Goal: Task Accomplishment & Management: Complete application form

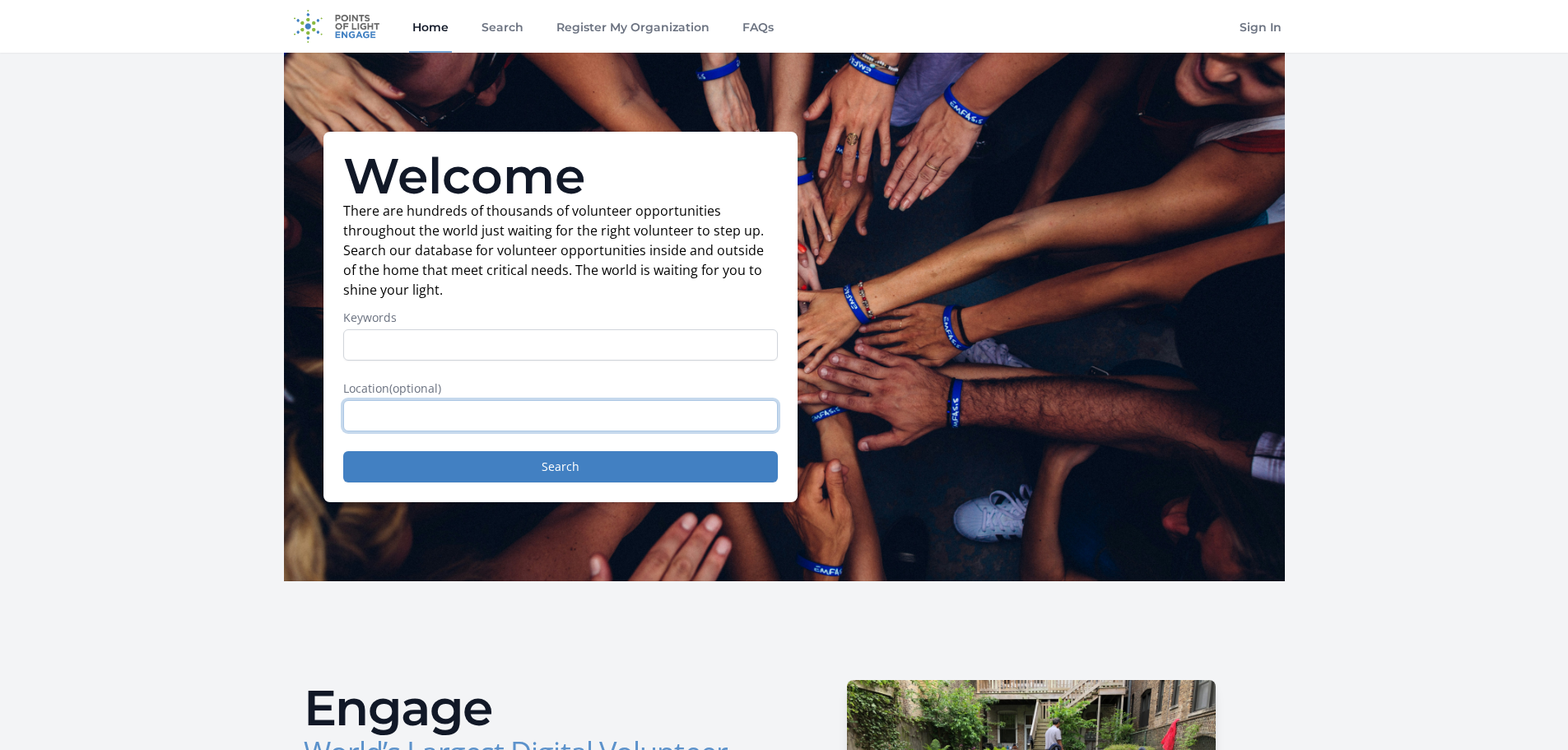
click at [443, 405] on input "text" at bounding box center [560, 416] width 435 height 32
type input "richmond"
click at [477, 472] on button "Search" at bounding box center [560, 467] width 435 height 32
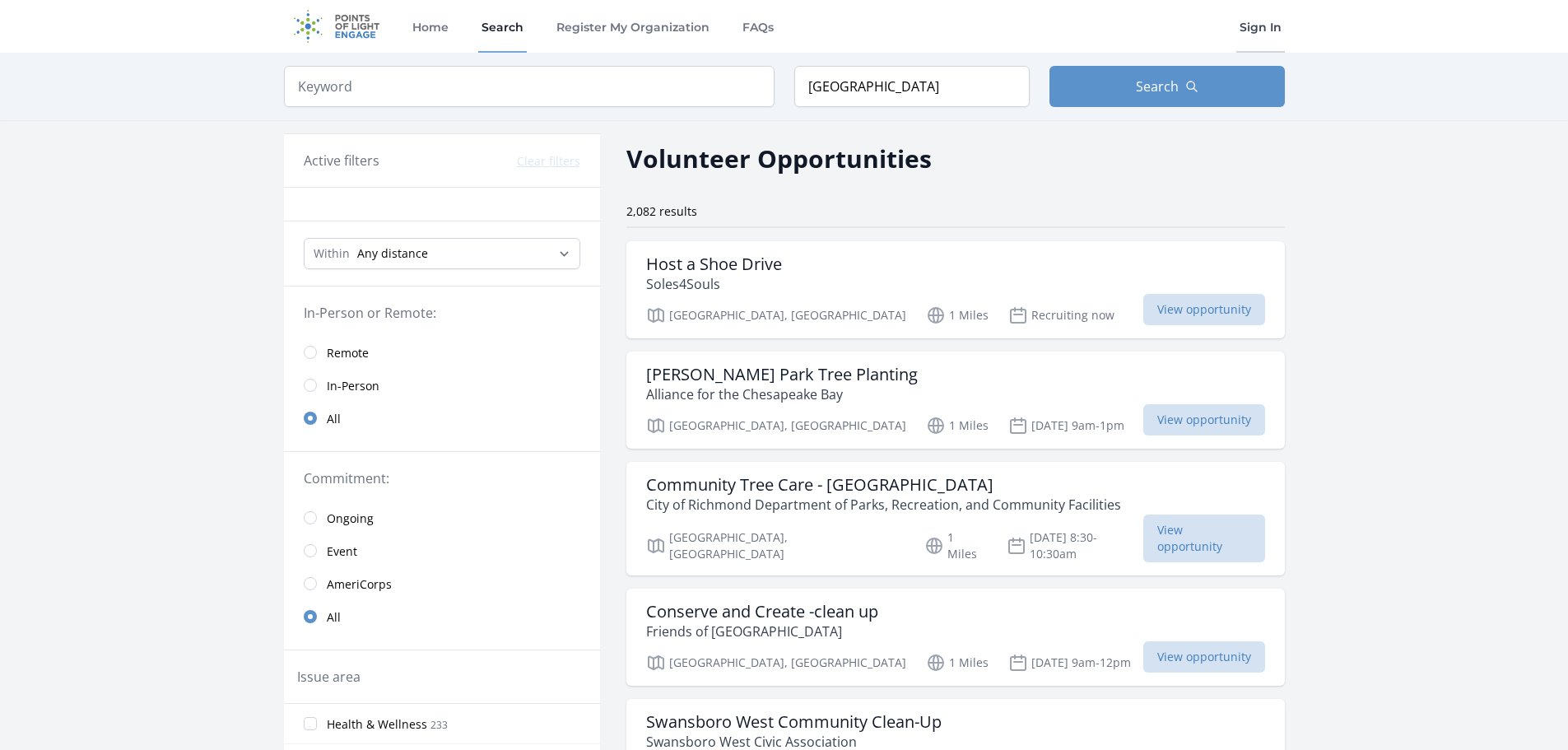
click at [1275, 32] on link "Sign In" at bounding box center [1260, 26] width 49 height 53
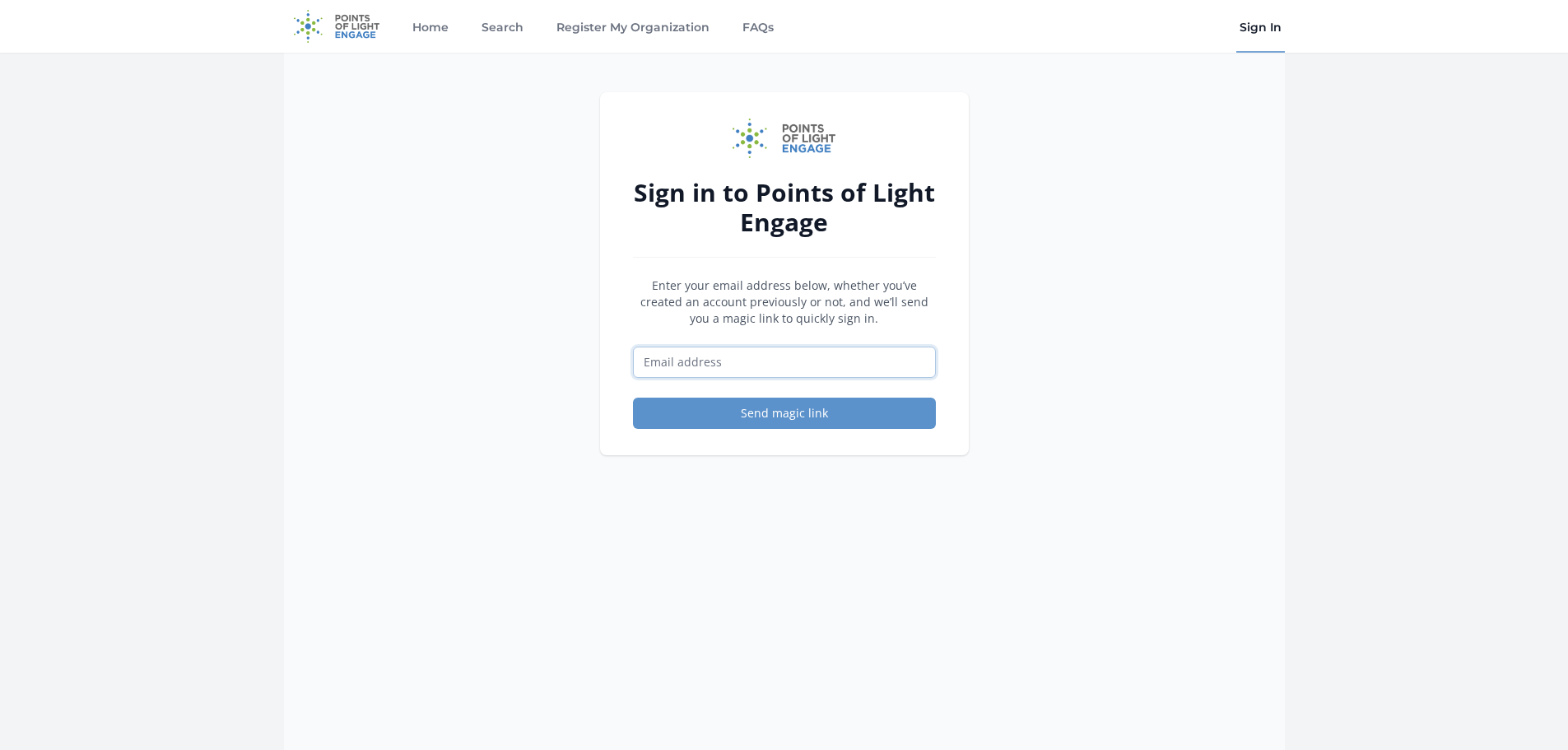
click at [725, 353] on input "Email address" at bounding box center [784, 362] width 302 height 32
type input "vmontano95.vm@gmail.com"
click at [760, 414] on button "Send magic link" at bounding box center [784, 413] width 302 height 32
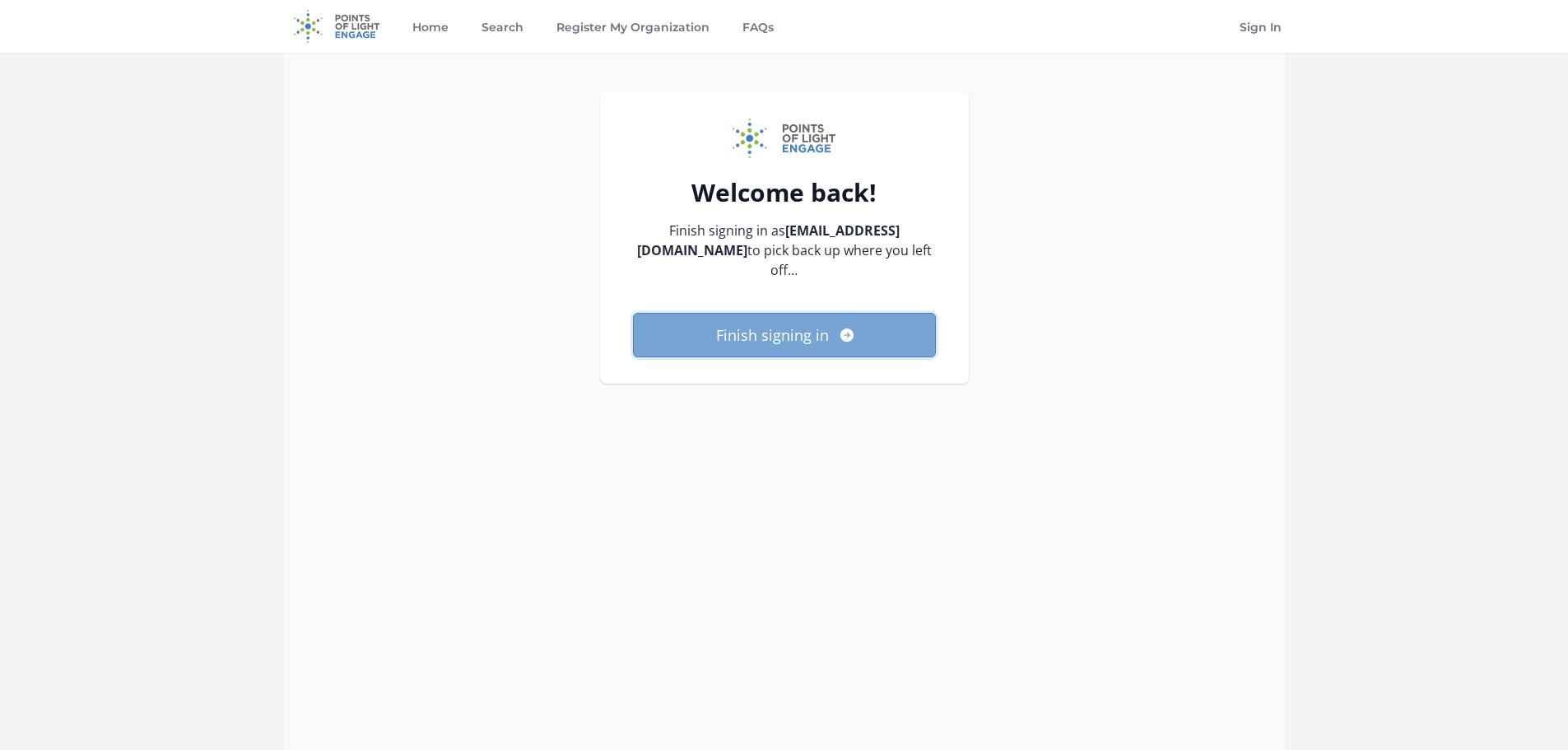
click at [771, 342] on button "Finish signing in" at bounding box center [784, 335] width 302 height 44
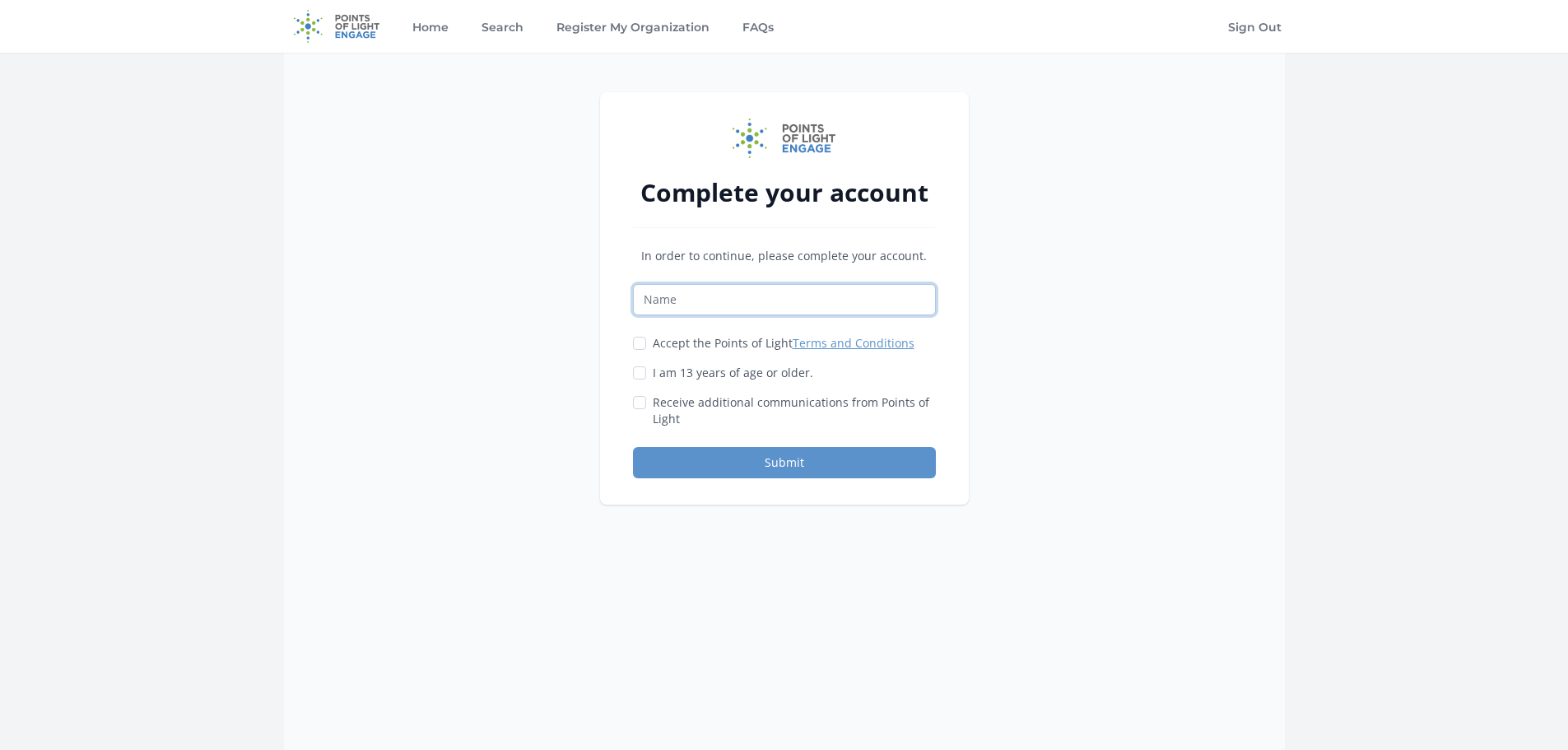
click at [758, 302] on input "Name" at bounding box center [784, 300] width 302 height 32
type input "[PERSON_NAME]"
click at [718, 346] on label "Accept the Points of Light Terms and Conditions" at bounding box center [784, 343] width 262 height 16
click at [646, 346] on input "Accept the Points of Light Terms and Conditions" at bounding box center [639, 344] width 13 height 13
checkbox input "true"
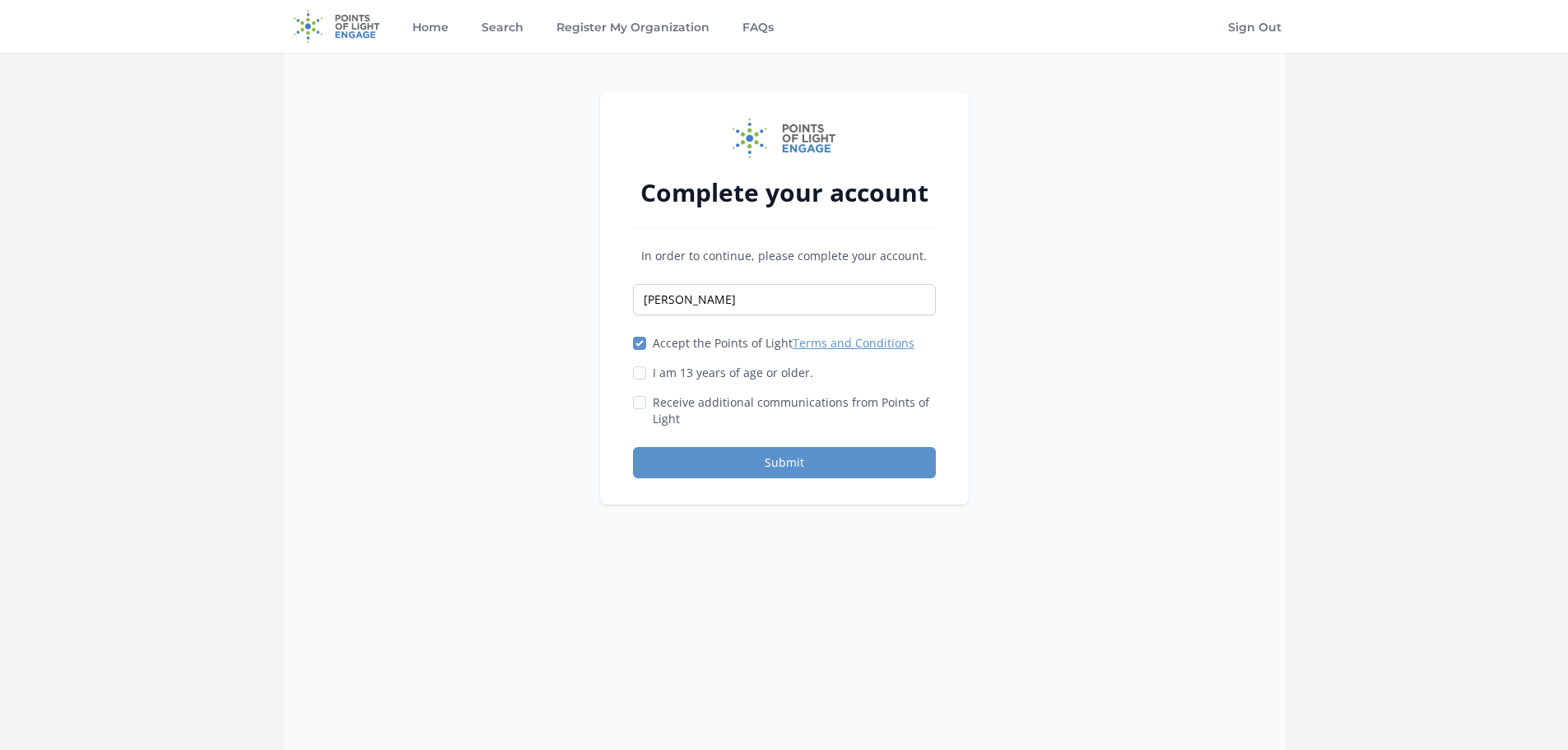
click at [723, 377] on label "I am 13 years of age or older." at bounding box center [733, 373] width 160 height 16
click at [646, 377] on input "I am 13 years of age or older." at bounding box center [639, 373] width 13 height 13
checkbox input "true"
click at [735, 405] on label "Receive additional communications from Points of Light" at bounding box center [794, 411] width 283 height 33
click at [646, 405] on input "Receive additional communications from Points of Light" at bounding box center [639, 402] width 13 height 13
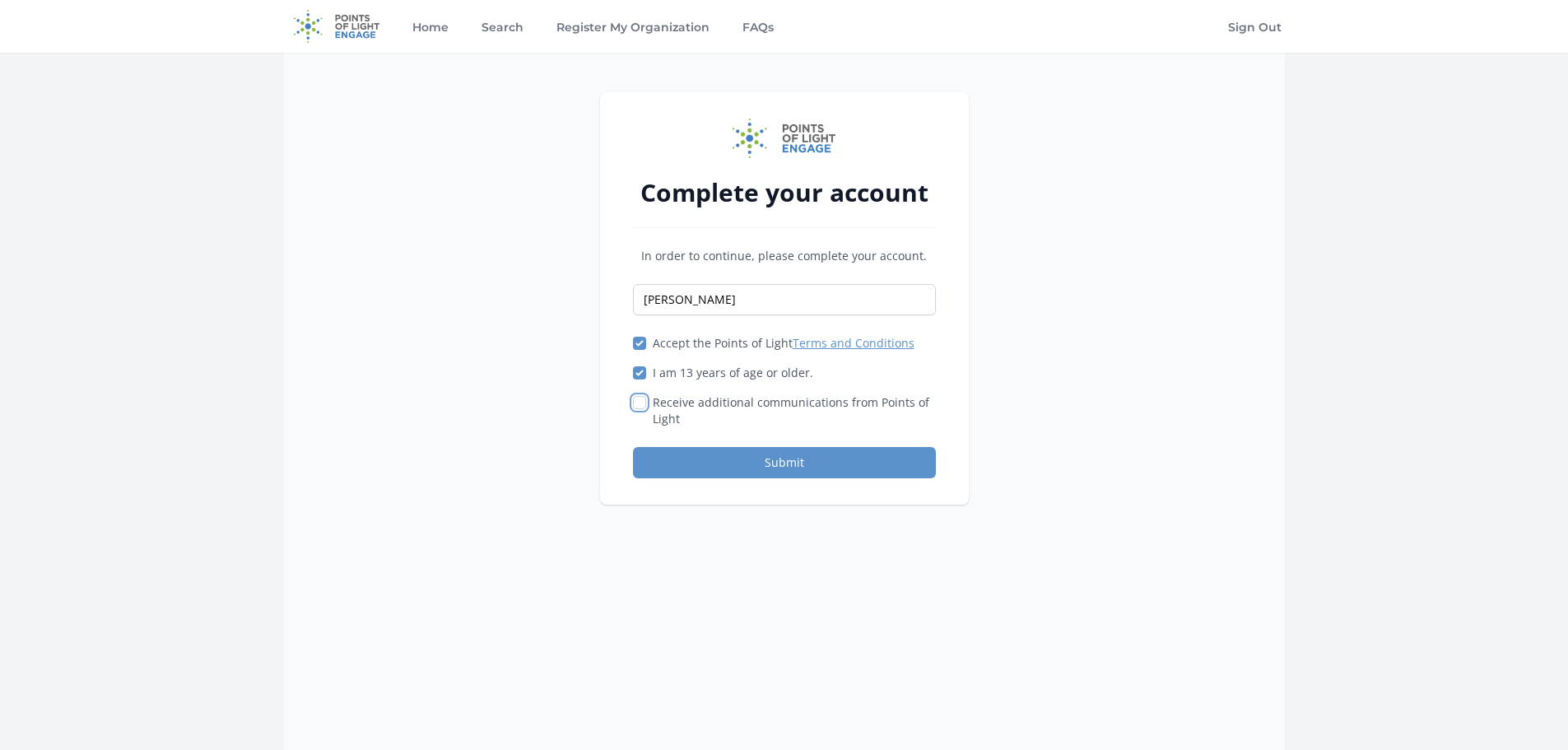
checkbox input "true"
click at [772, 458] on button "Submit" at bounding box center [784, 462] width 302 height 32
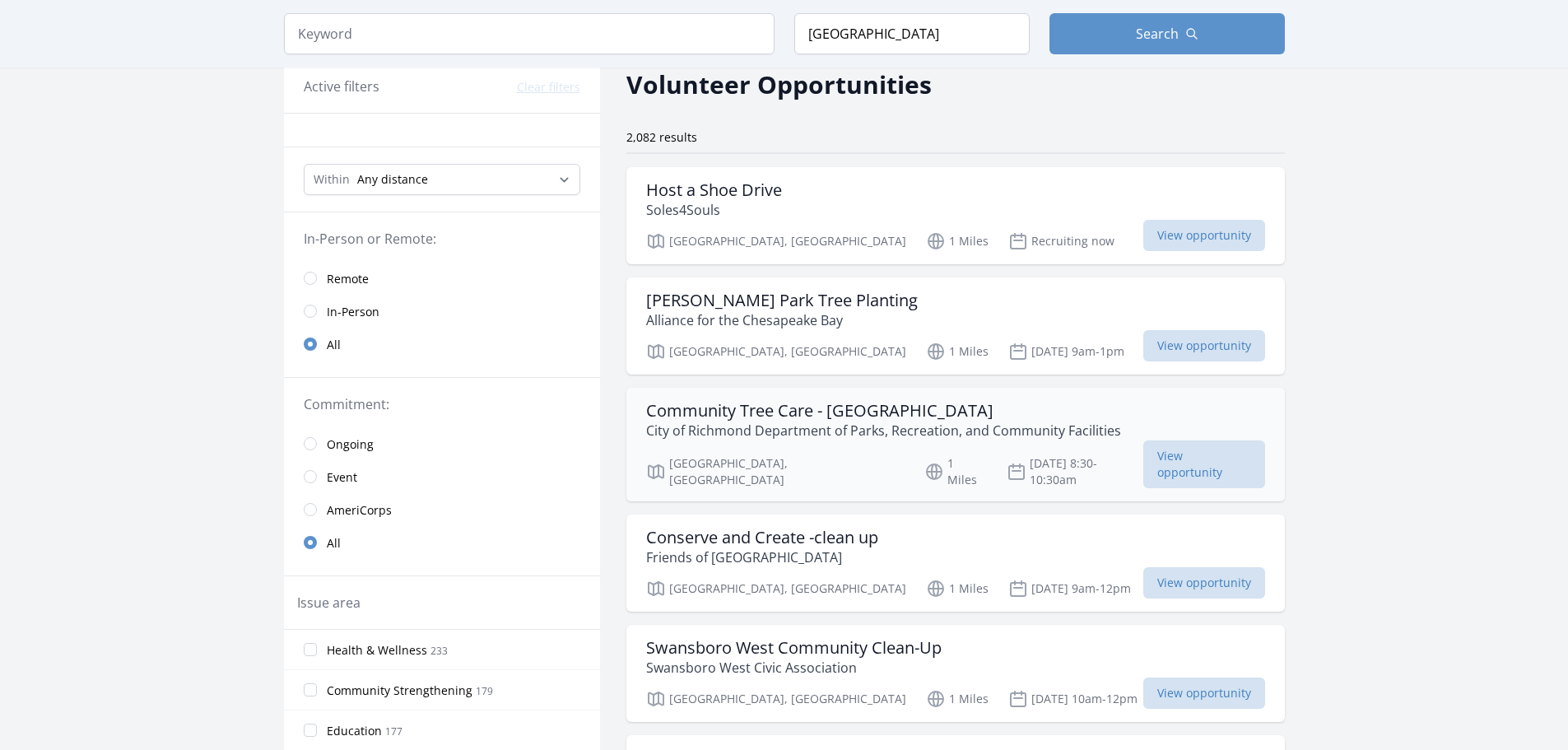
scroll to position [164, 0]
